Goal: Use online tool/utility: Utilize a website feature to perform a specific function

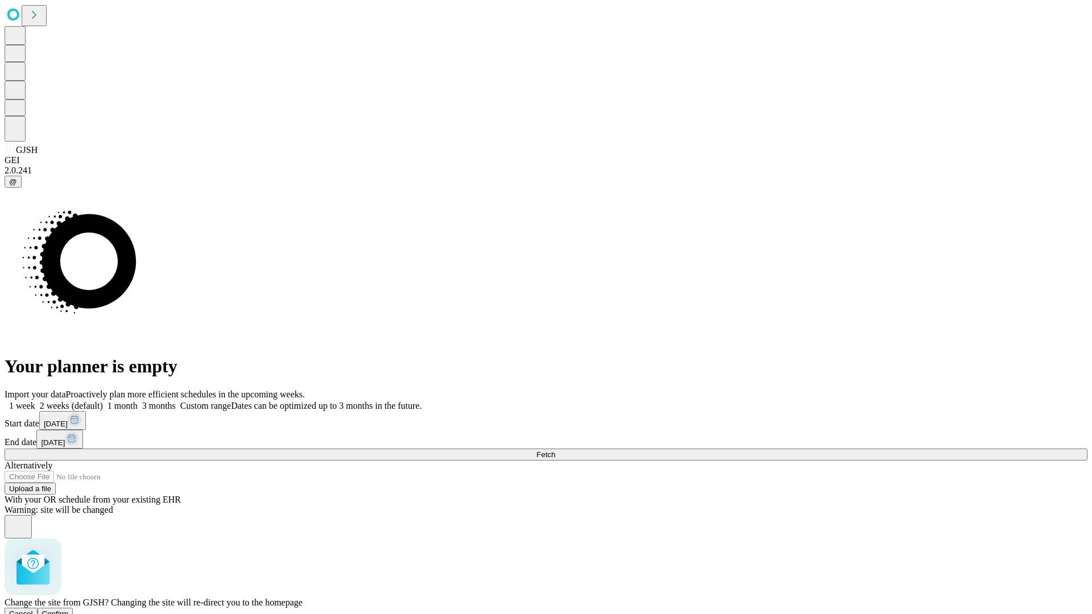
click at [69, 610] on span "Confirm" at bounding box center [55, 614] width 27 height 9
click at [138, 401] on label "1 month" at bounding box center [120, 406] width 35 height 10
click at [555, 450] on span "Fetch" at bounding box center [545, 454] width 19 height 9
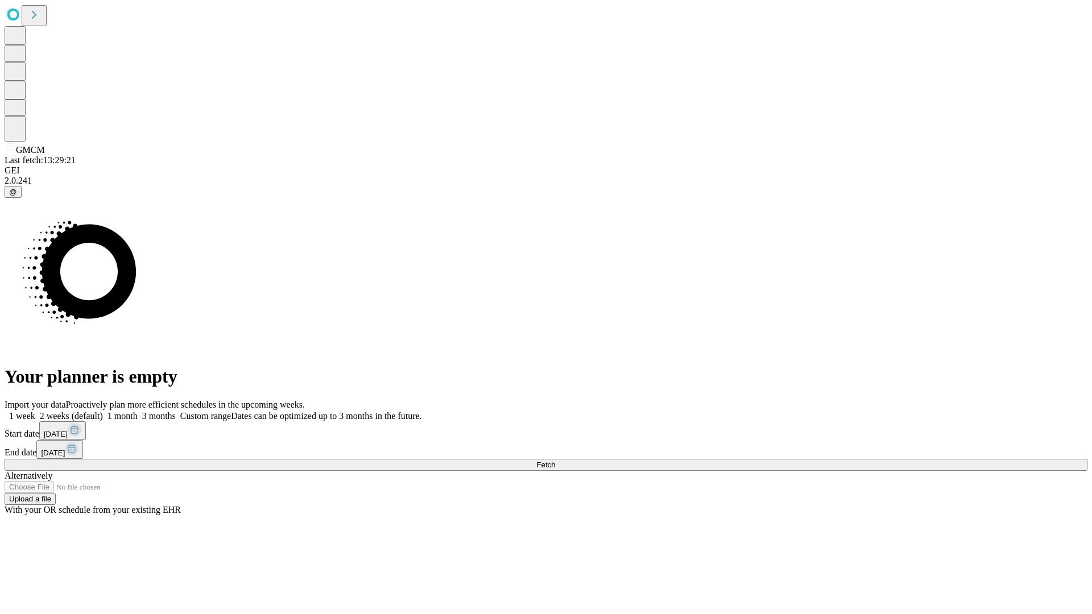
click at [138, 411] on label "1 month" at bounding box center [120, 416] width 35 height 10
click at [555, 461] on span "Fetch" at bounding box center [545, 465] width 19 height 9
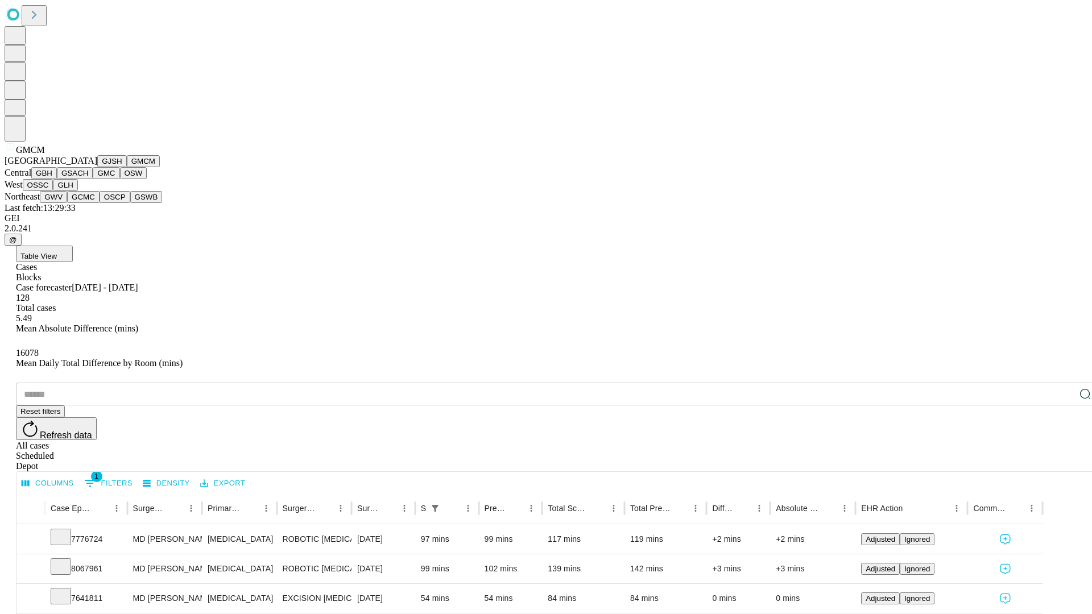
click at [57, 179] on button "GBH" at bounding box center [44, 173] width 26 height 12
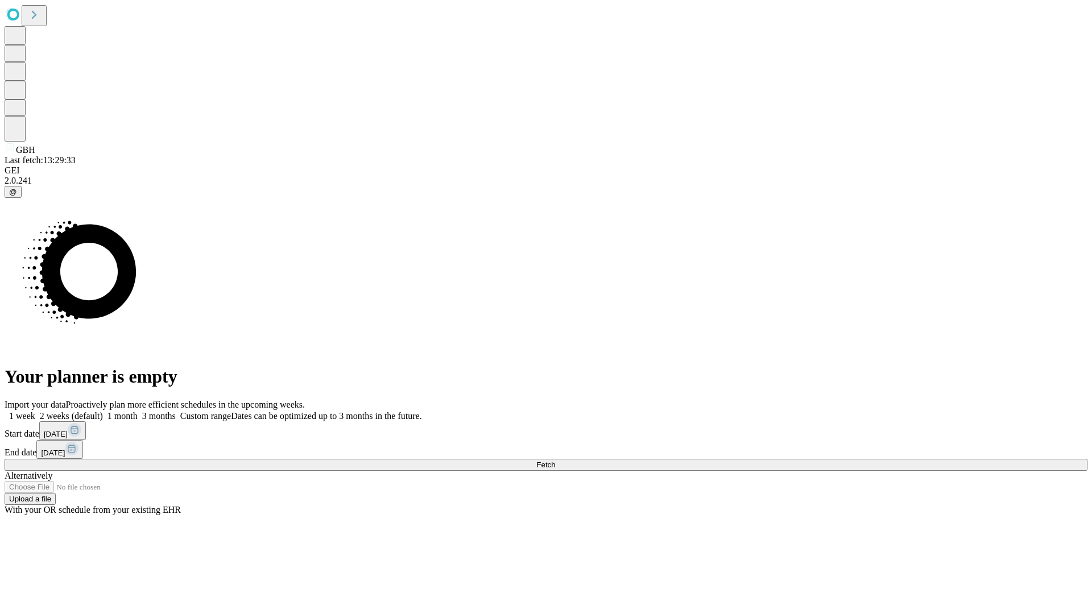
click at [138, 411] on label "1 month" at bounding box center [120, 416] width 35 height 10
click at [555, 461] on span "Fetch" at bounding box center [545, 465] width 19 height 9
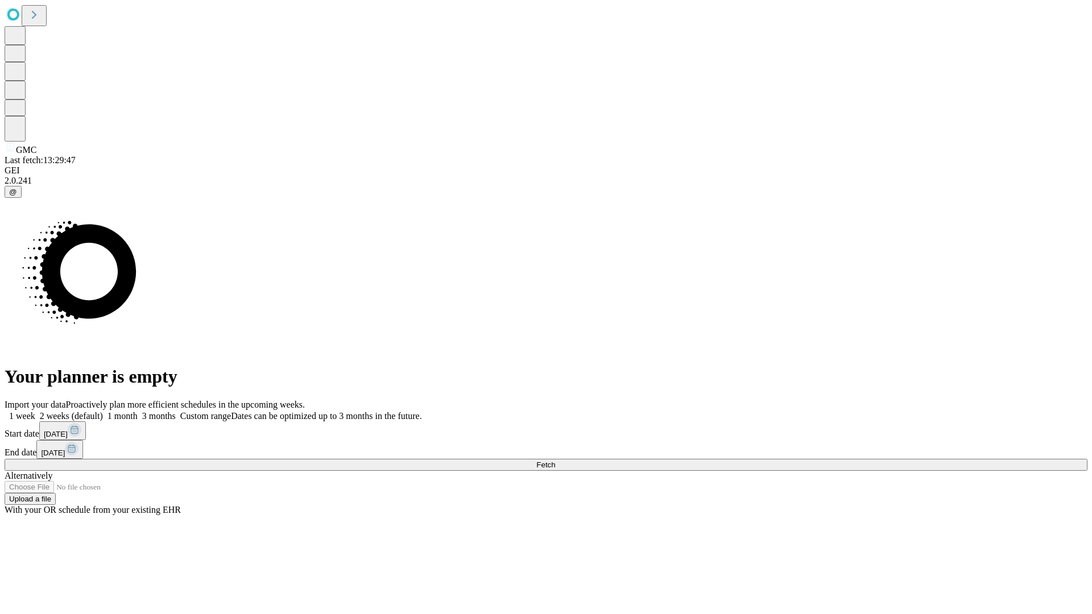
click at [138, 411] on label "1 month" at bounding box center [120, 416] width 35 height 10
click at [555, 461] on span "Fetch" at bounding box center [545, 465] width 19 height 9
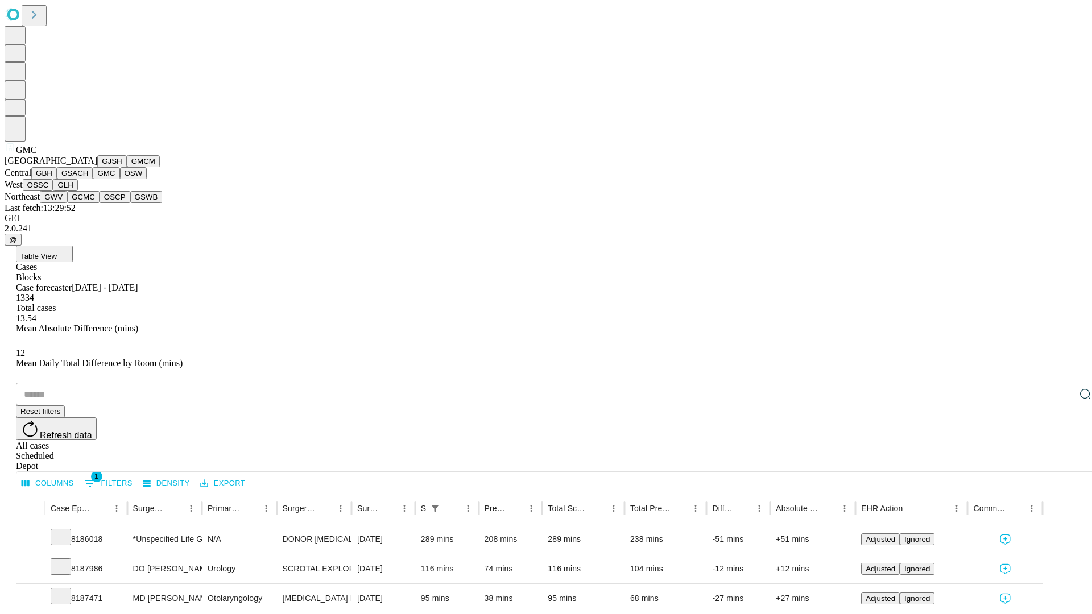
click at [120, 179] on button "OSW" at bounding box center [133, 173] width 27 height 12
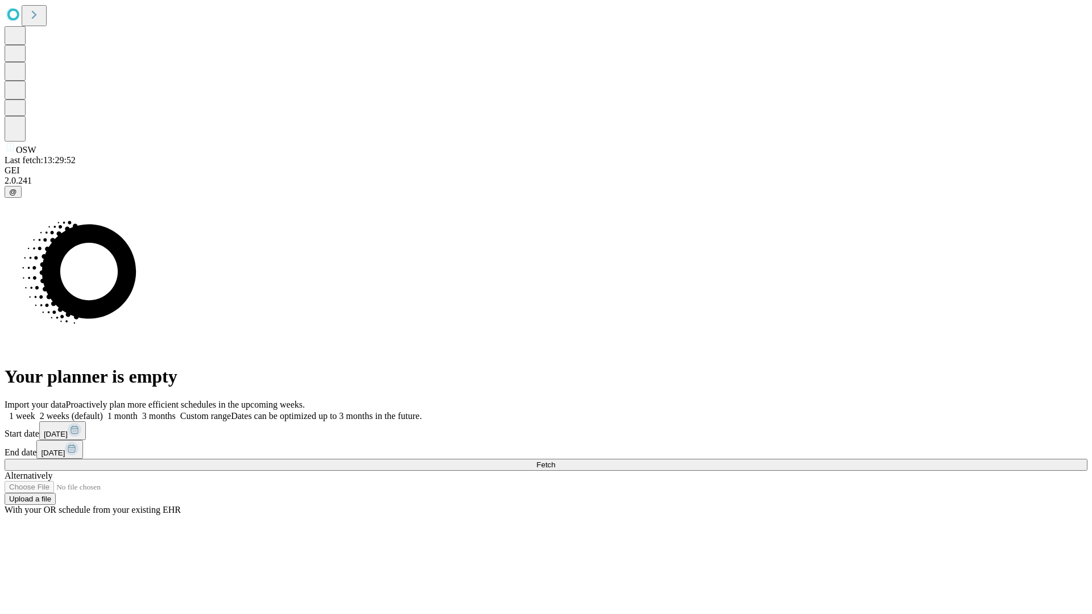
click at [138, 411] on label "1 month" at bounding box center [120, 416] width 35 height 10
click at [555, 461] on span "Fetch" at bounding box center [545, 465] width 19 height 9
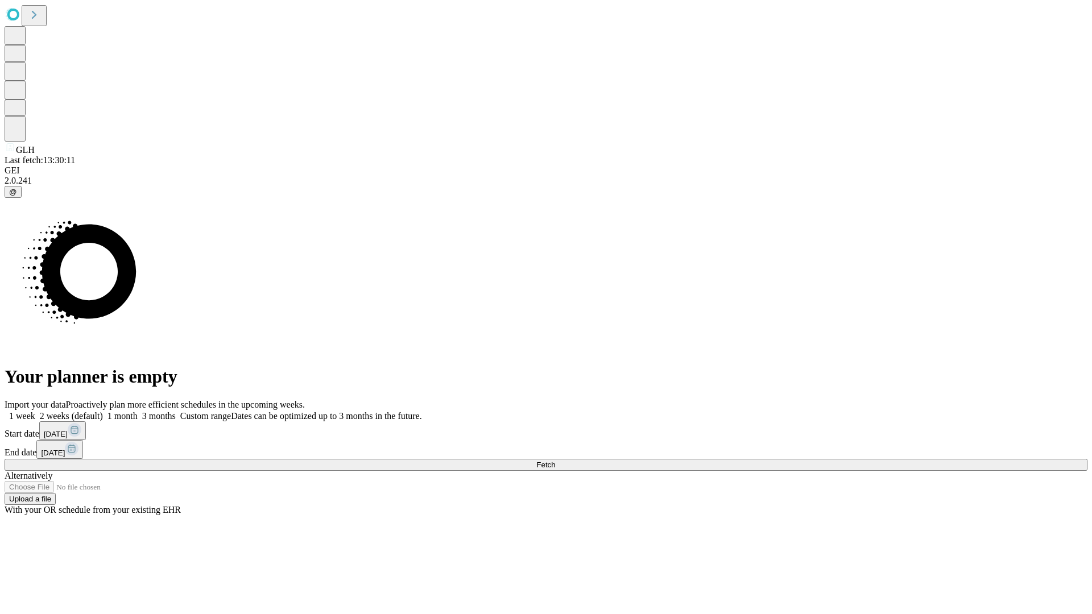
click at [138, 411] on label "1 month" at bounding box center [120, 416] width 35 height 10
click at [555, 461] on span "Fetch" at bounding box center [545, 465] width 19 height 9
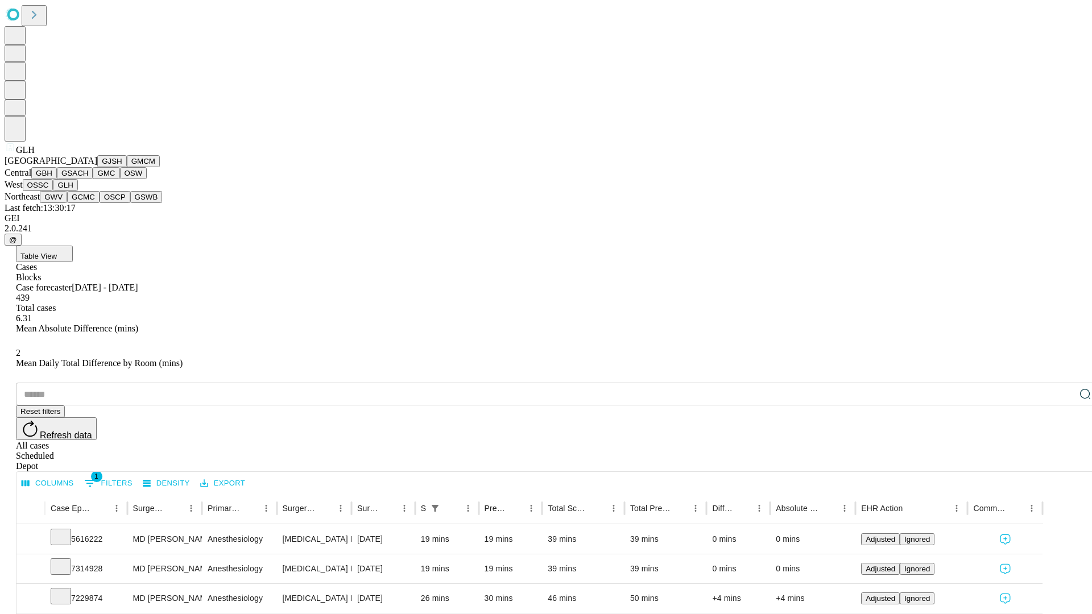
click at [67, 203] on button "GWV" at bounding box center [53, 197] width 27 height 12
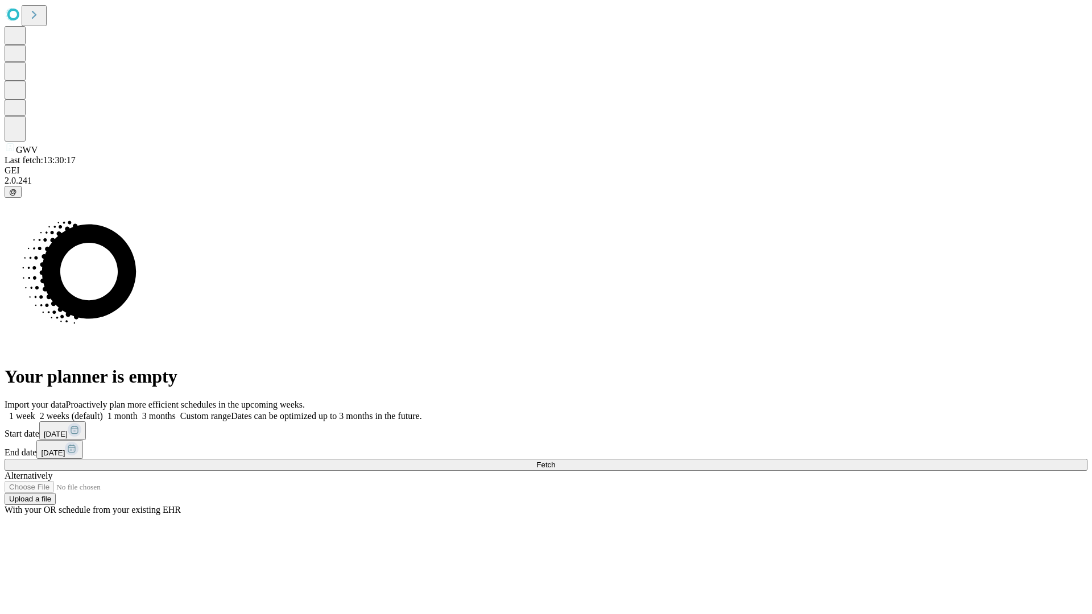
click at [138, 411] on label "1 month" at bounding box center [120, 416] width 35 height 10
click at [555, 461] on span "Fetch" at bounding box center [545, 465] width 19 height 9
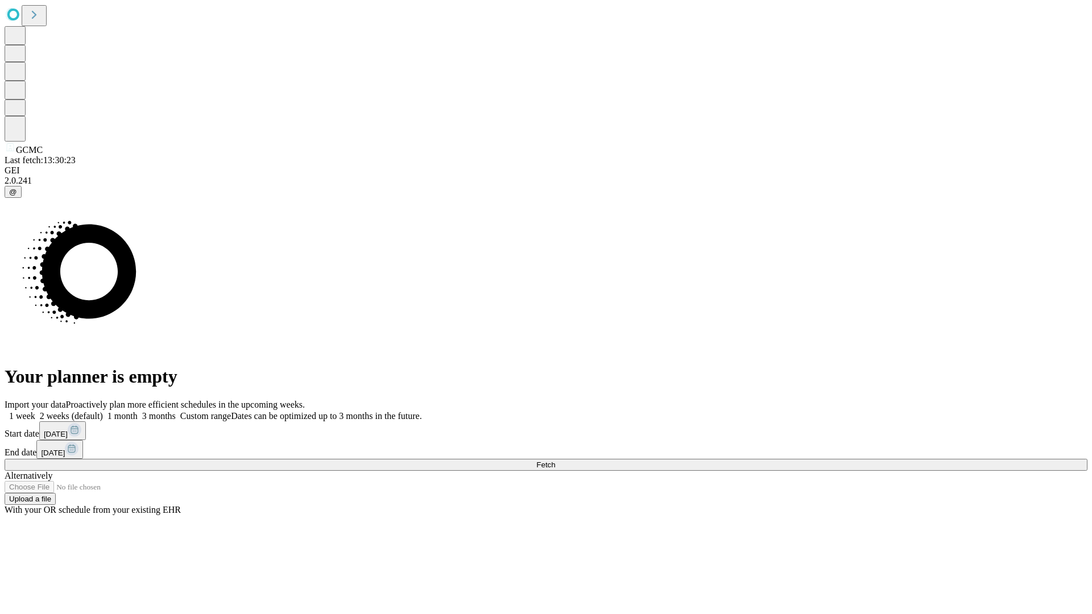
click at [555, 461] on span "Fetch" at bounding box center [545, 465] width 19 height 9
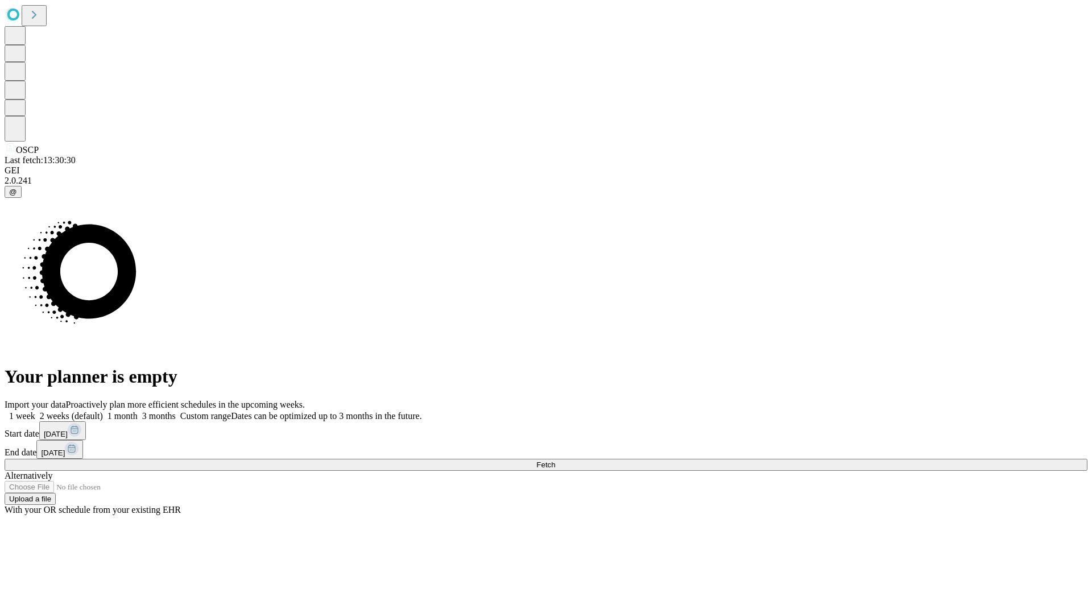
click at [138, 411] on label "1 month" at bounding box center [120, 416] width 35 height 10
click at [555, 461] on span "Fetch" at bounding box center [545, 465] width 19 height 9
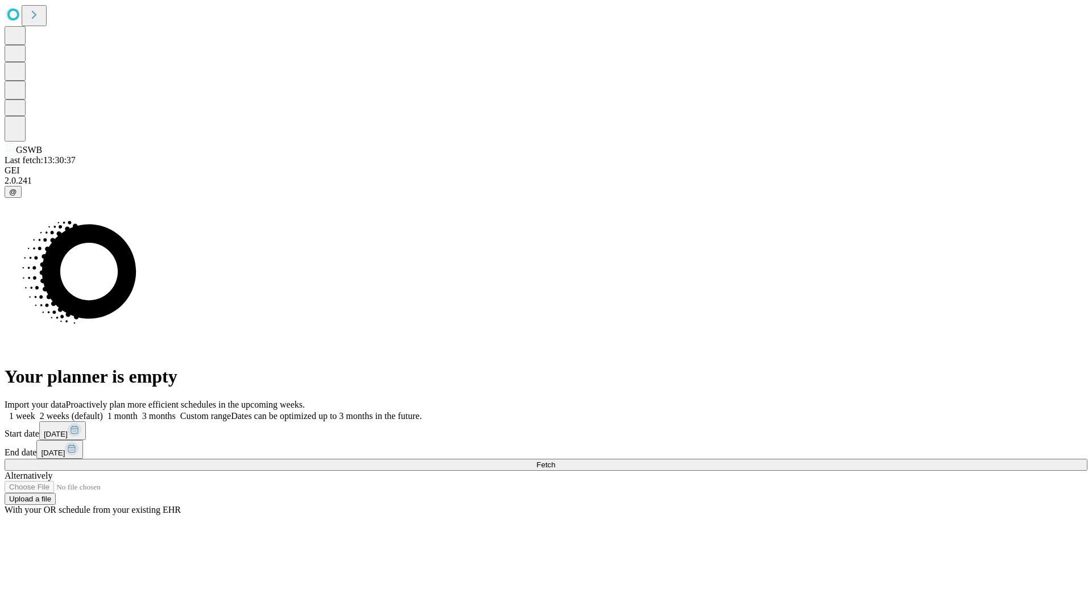
click at [138, 411] on label "1 month" at bounding box center [120, 416] width 35 height 10
click at [555, 461] on span "Fetch" at bounding box center [545, 465] width 19 height 9
